Goal: Task Accomplishment & Management: Use online tool/utility

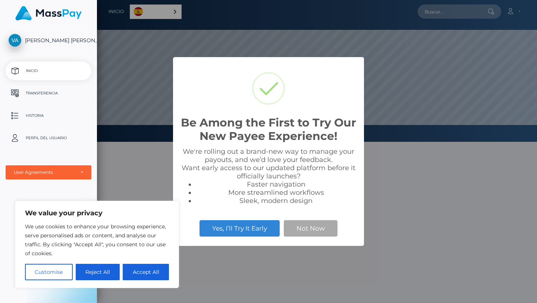
scroll to position [142, 440]
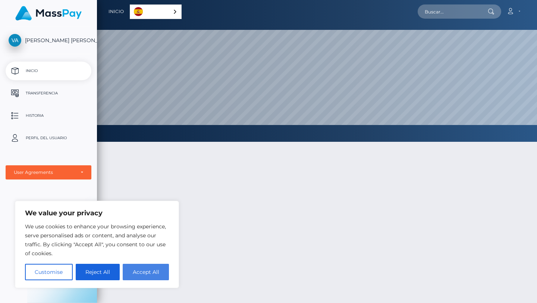
click at [130, 268] on button "Accept All" at bounding box center [146, 272] width 46 height 16
checkbox input "true"
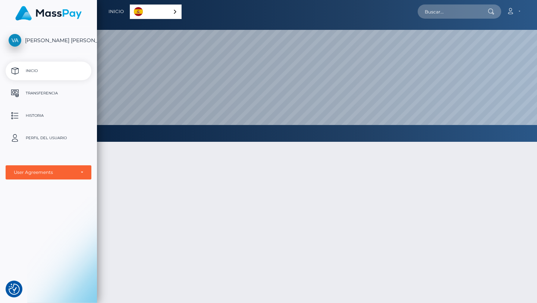
click at [173, 9] on div "Español" at bounding box center [156, 11] width 52 height 15
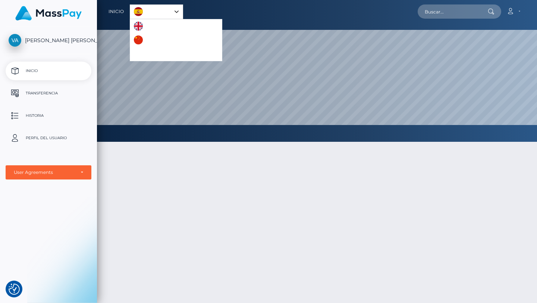
click at [173, 9] on link "Español" at bounding box center [156, 12] width 53 height 14
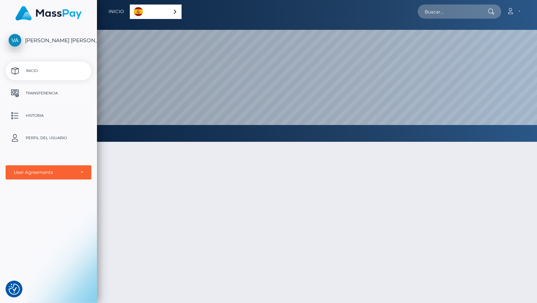
click at [41, 98] on p "Transferencia" at bounding box center [49, 93] width 80 height 11
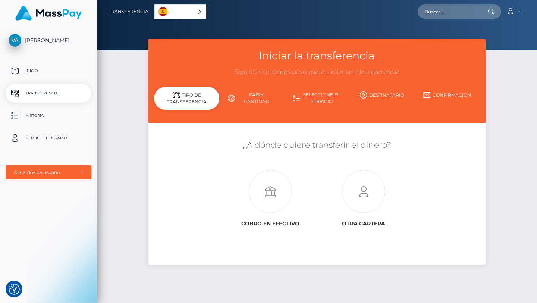
click at [133, 128] on div "Iniciar la transferencia Siga los siguientes pasos para iniciar una transferenc…" at bounding box center [317, 167] width 440 height 257
